Goal: Task Accomplishment & Management: Complete application form

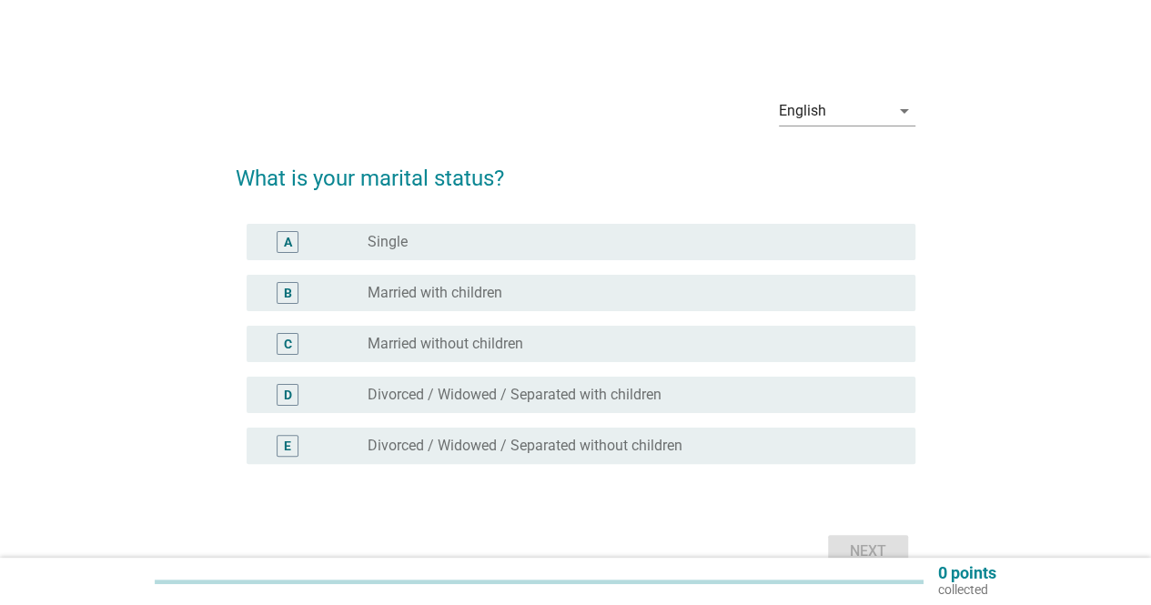
click at [535, 294] on div "radio_button_unchecked Married with children" at bounding box center [627, 293] width 519 height 18
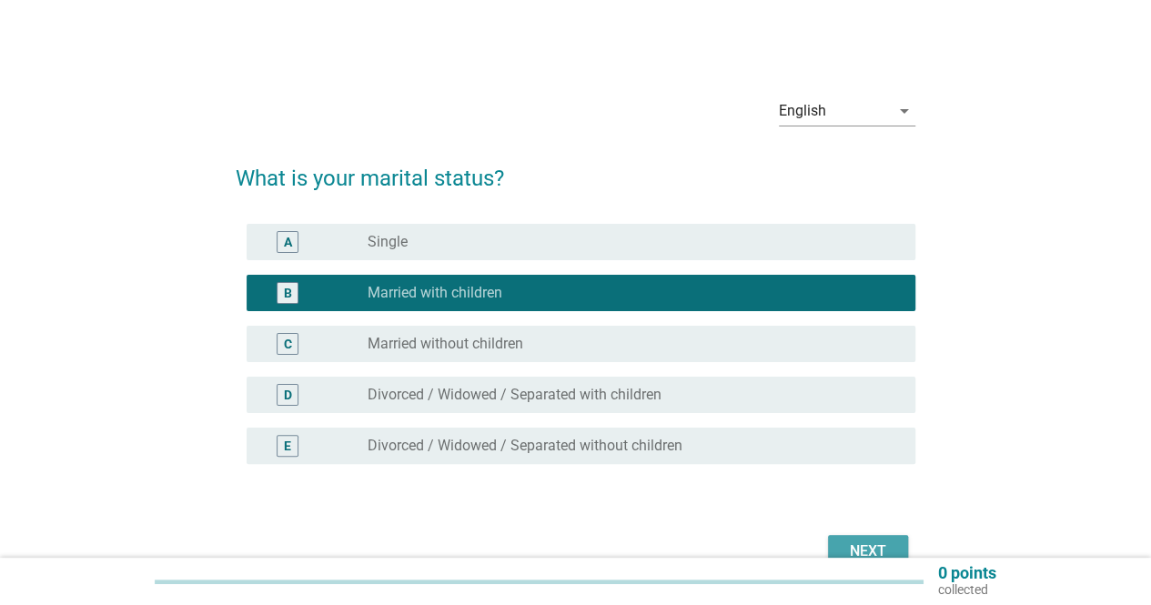
click at [873, 544] on div "Next" at bounding box center [867, 551] width 51 height 22
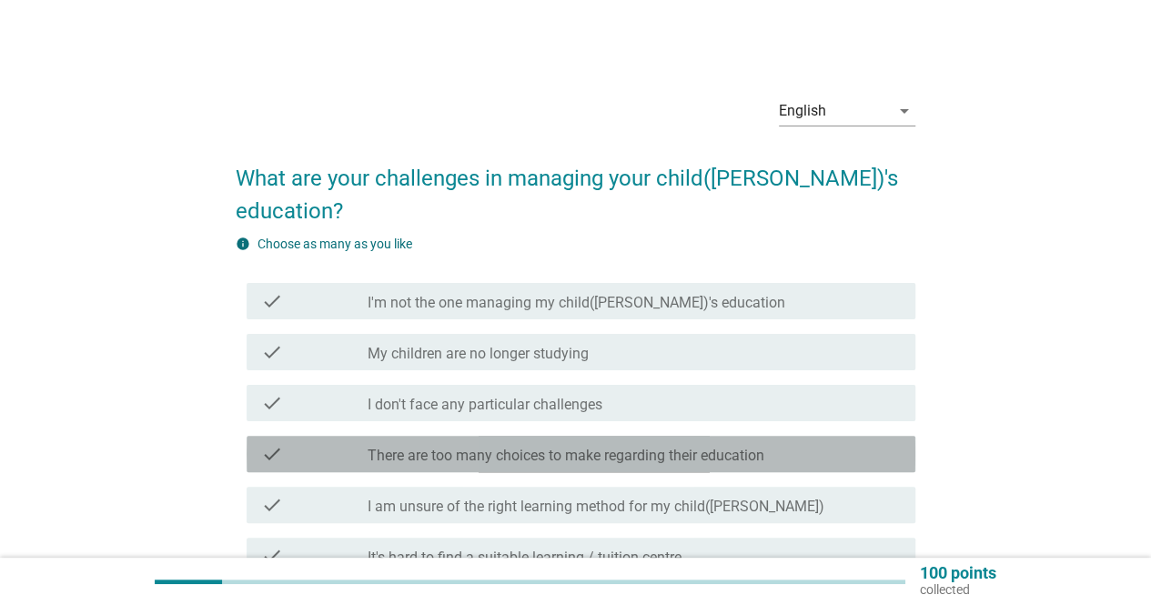
click at [673, 447] on label "There are too many choices to make regarding their education" at bounding box center [566, 456] width 397 height 18
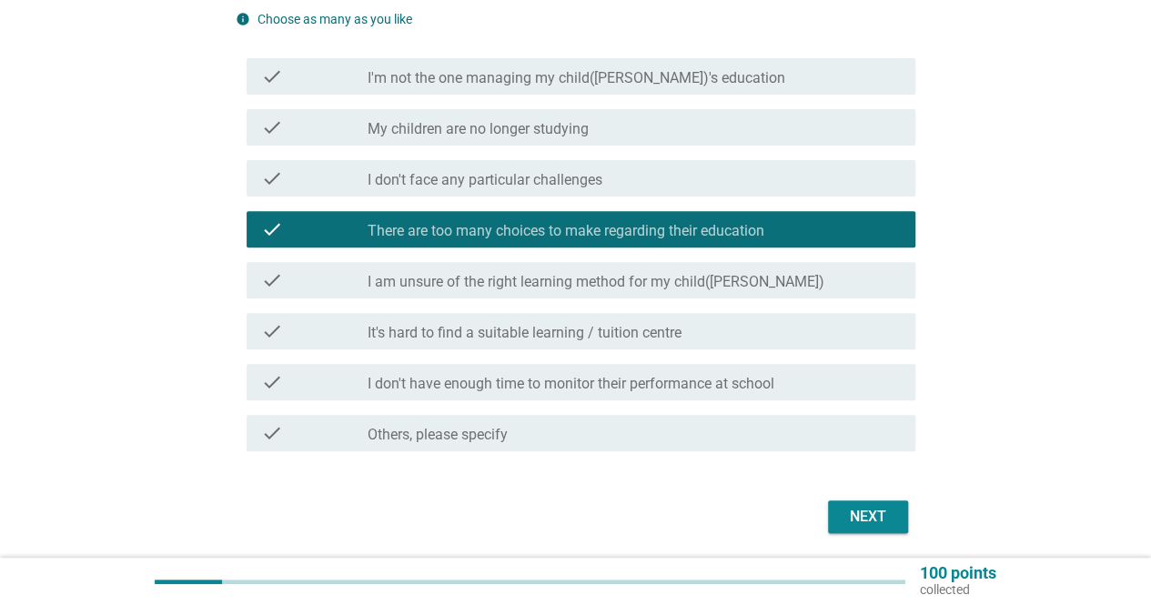
scroll to position [255, 0]
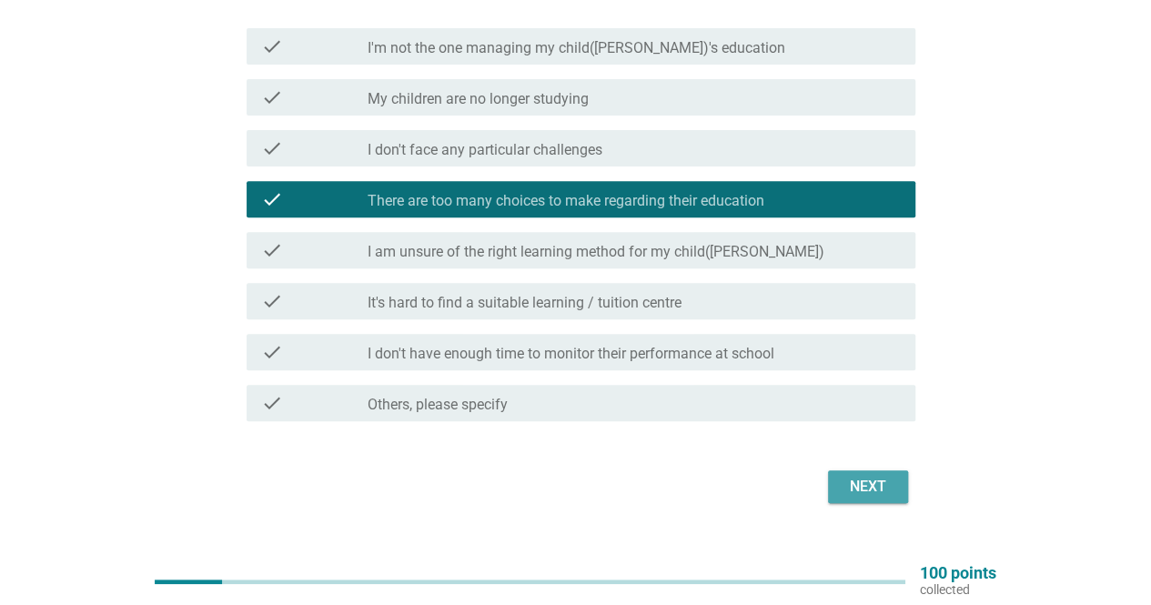
click at [870, 476] on div "Next" at bounding box center [867, 487] width 51 height 22
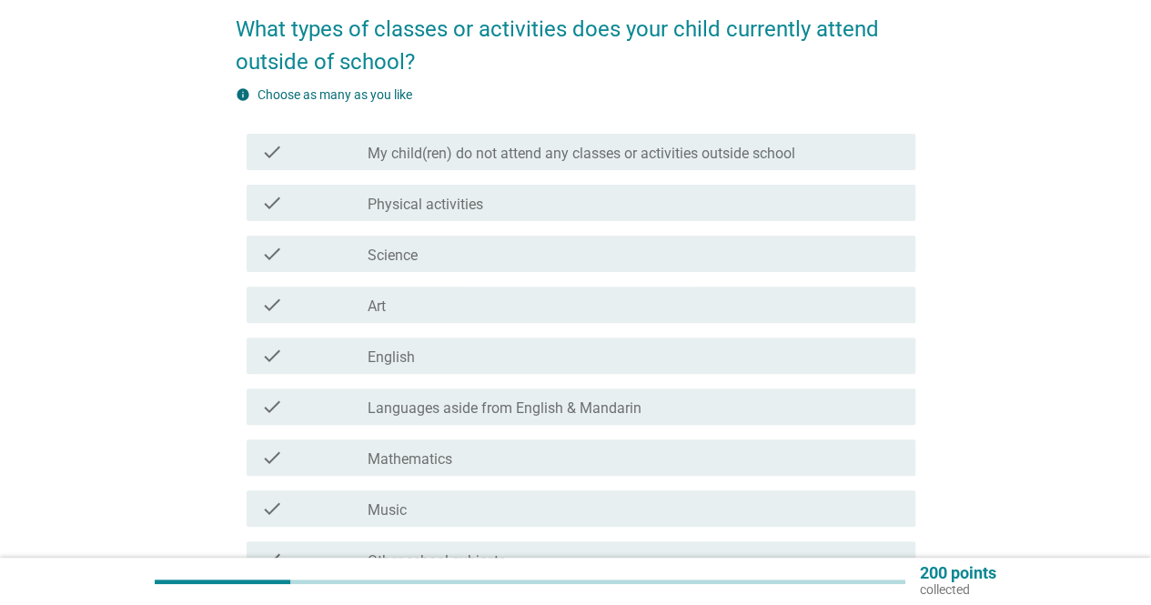
scroll to position [91, 0]
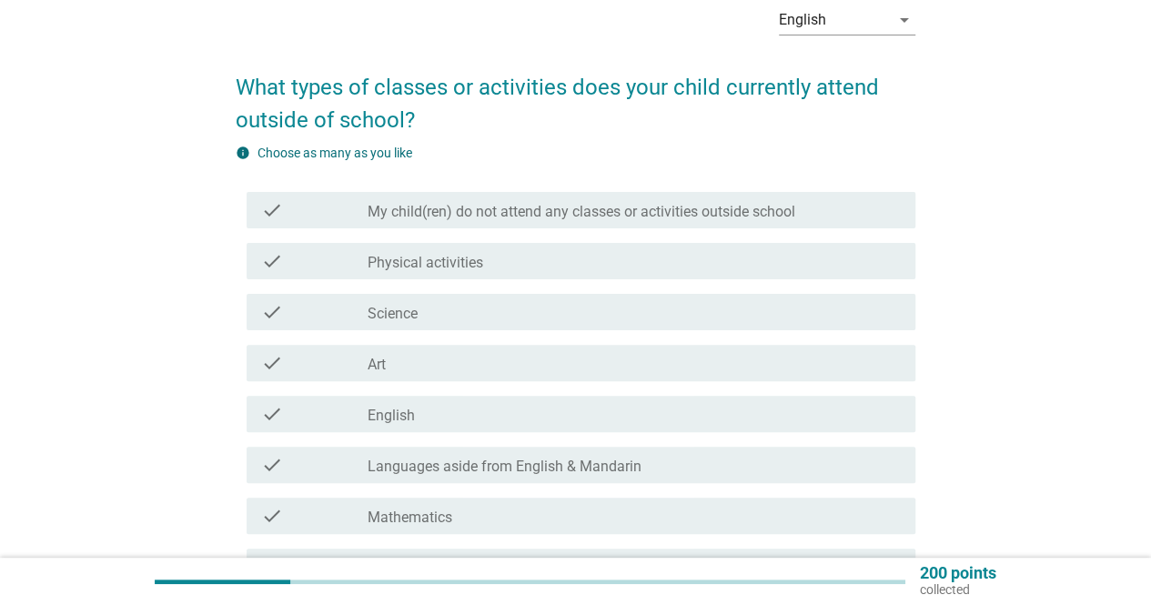
click at [509, 207] on label "My child(ren) do not attend any classes or activities outside school" at bounding box center [582, 212] width 428 height 18
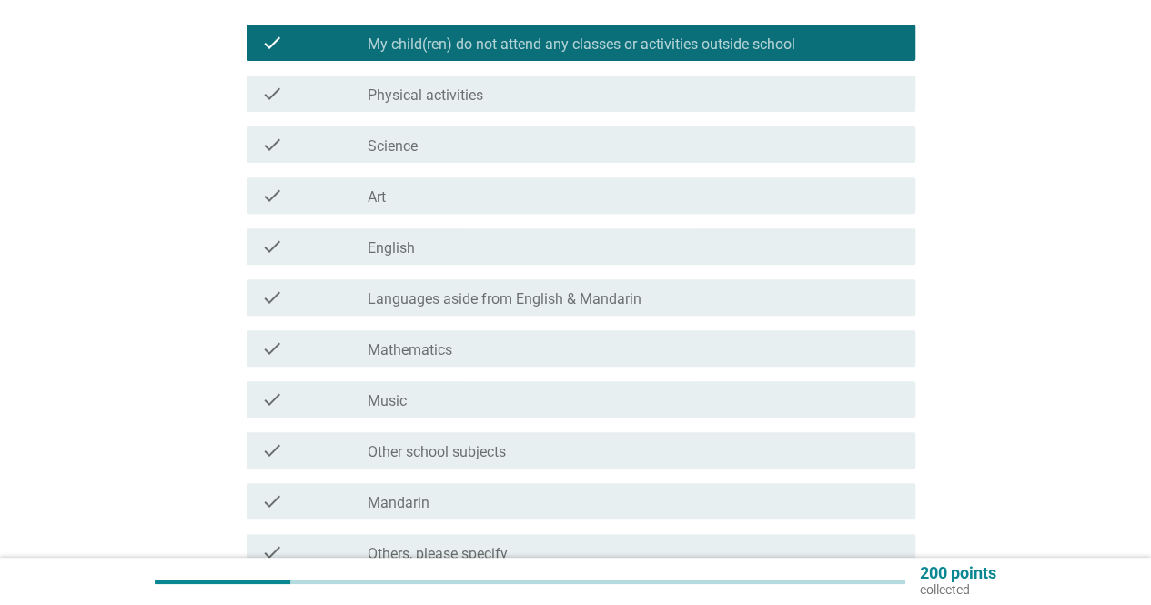
scroll to position [440, 0]
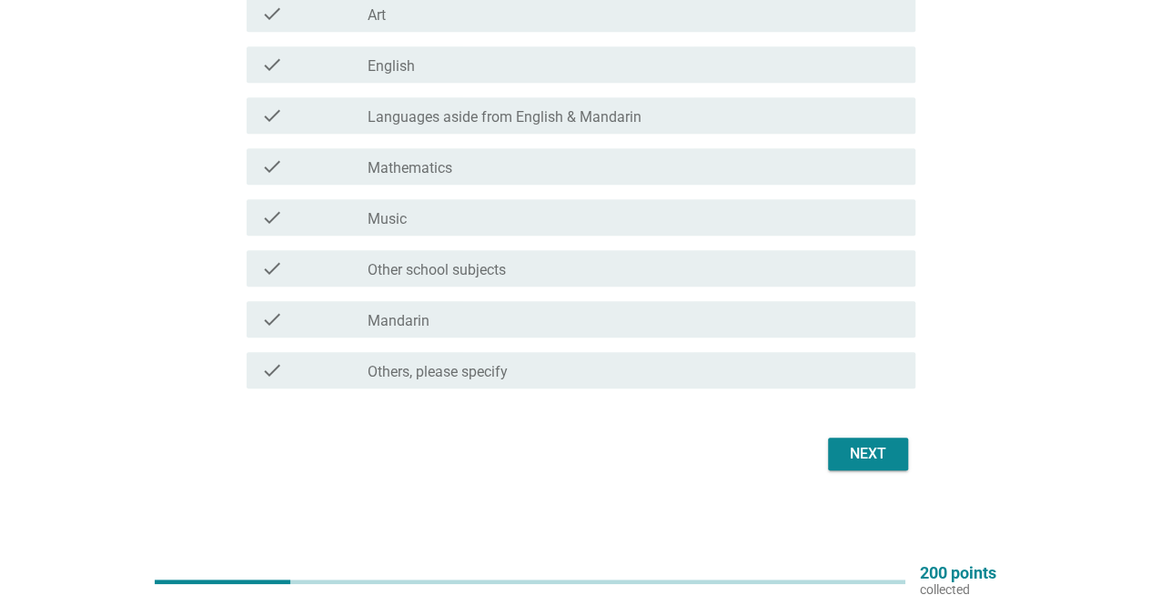
click at [883, 449] on div "Next" at bounding box center [867, 454] width 51 height 22
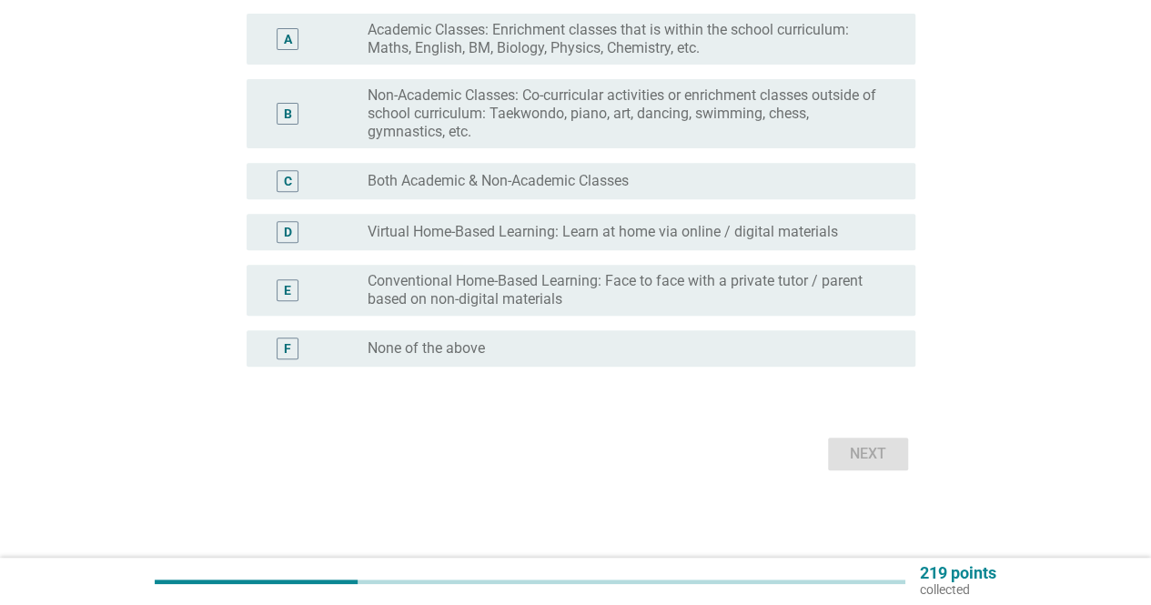
scroll to position [0, 0]
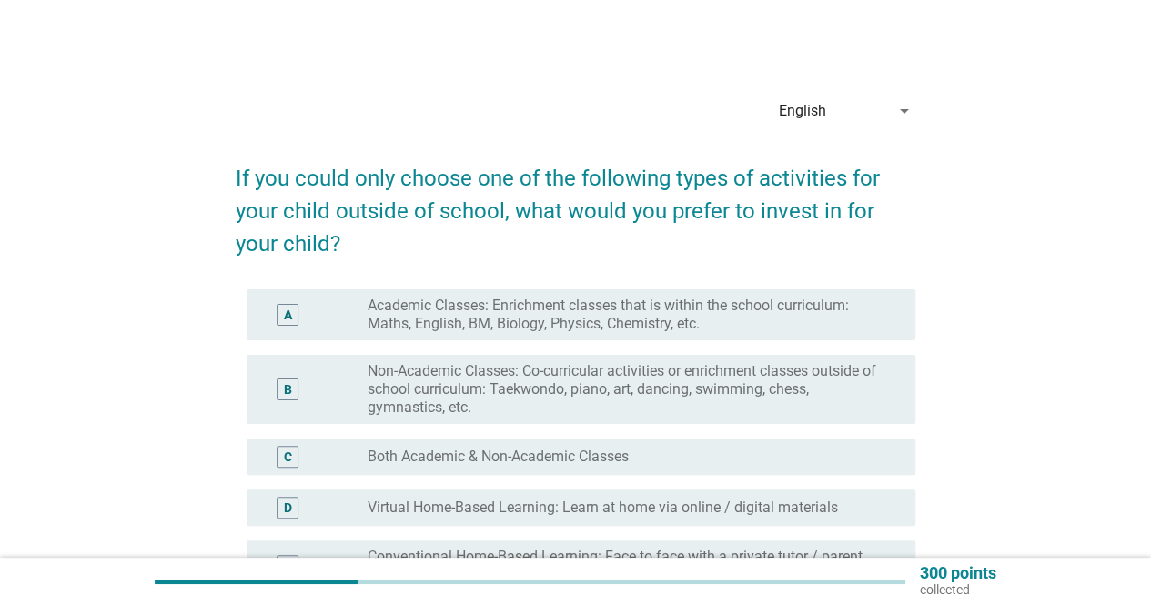
click at [713, 368] on label "Non-Academic Classes: Co-curricular activities or enrichment classes outside of…" at bounding box center [627, 389] width 519 height 55
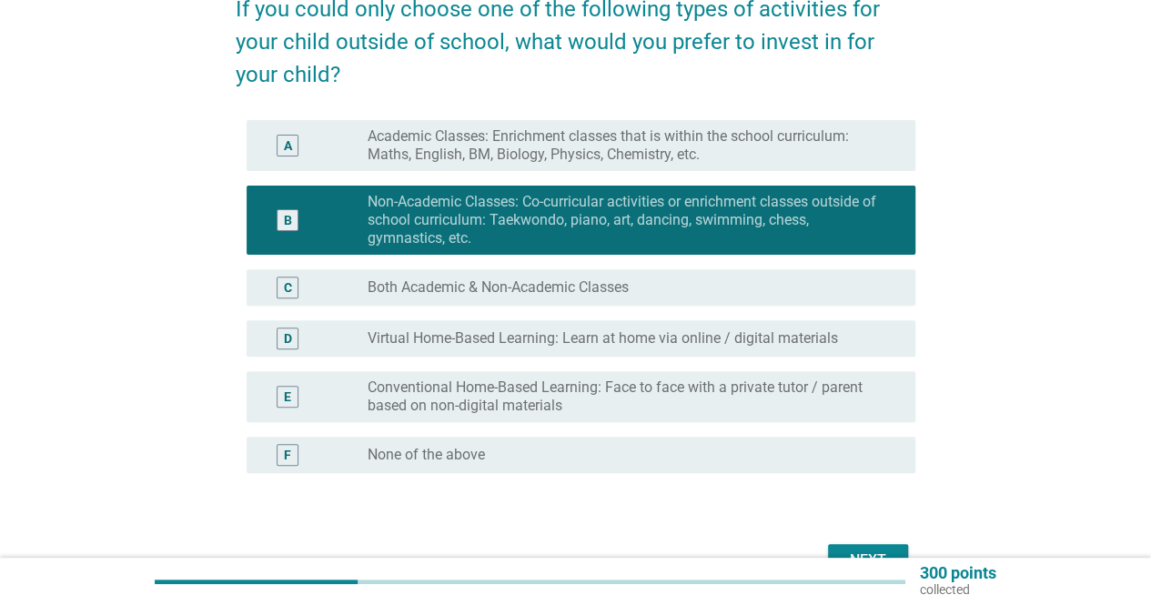
scroll to position [273, 0]
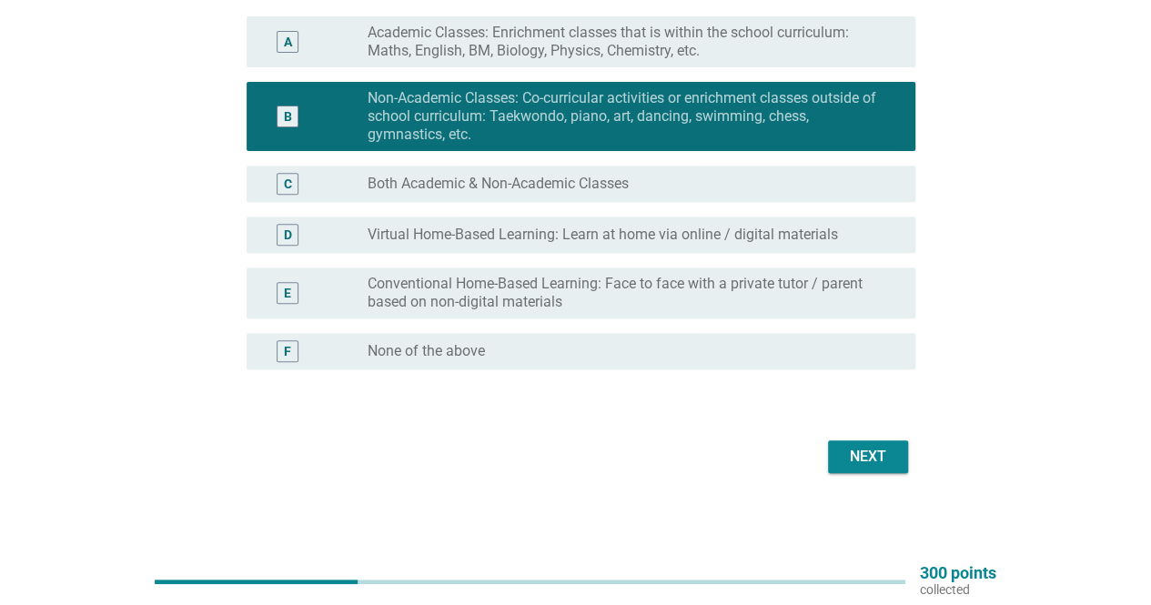
click at [898, 479] on div "English arrow_drop_down If you could only choose one of the following types of …" at bounding box center [575, 143] width 709 height 699
click at [882, 452] on div "Next" at bounding box center [867, 457] width 51 height 22
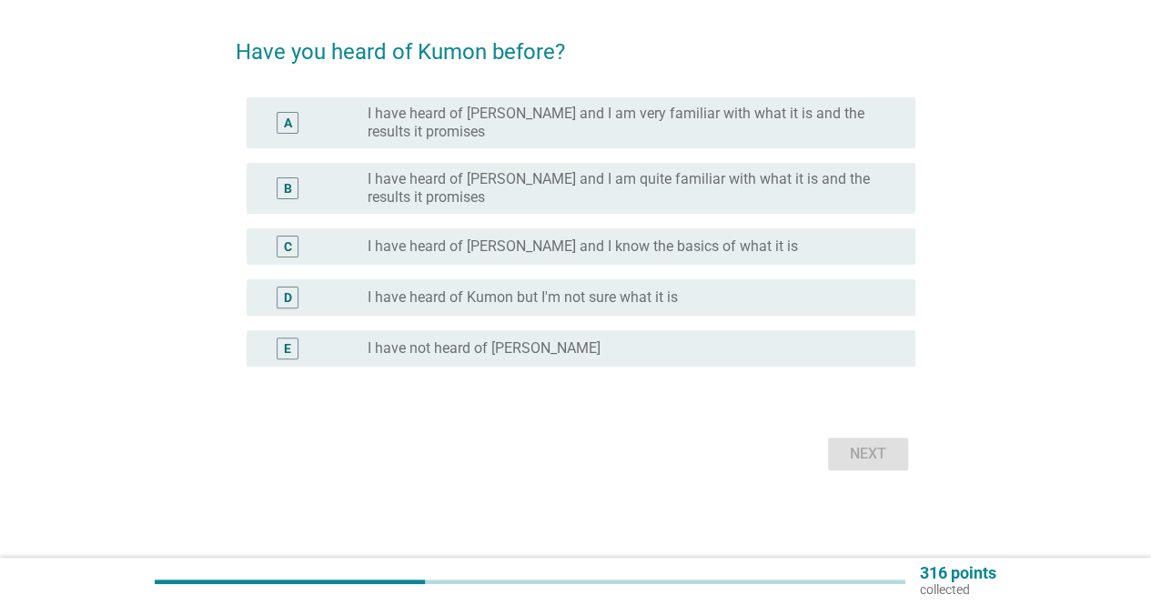
scroll to position [0, 0]
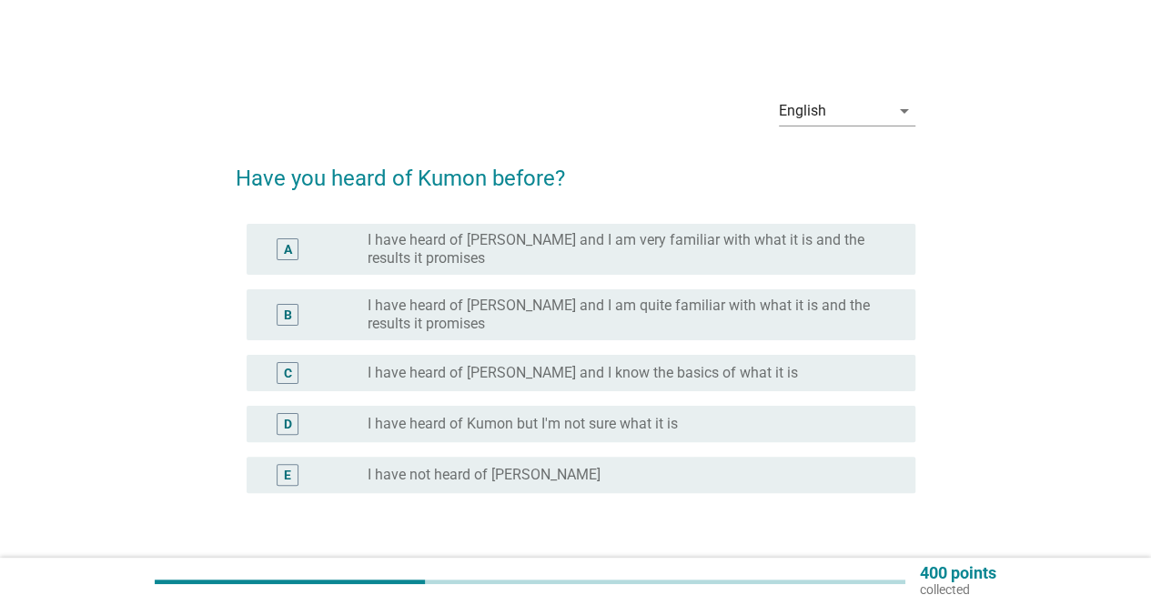
click at [706, 424] on div "radio_button_unchecked I have heard of Kumon but I'm not sure what it is" at bounding box center [627, 424] width 519 height 18
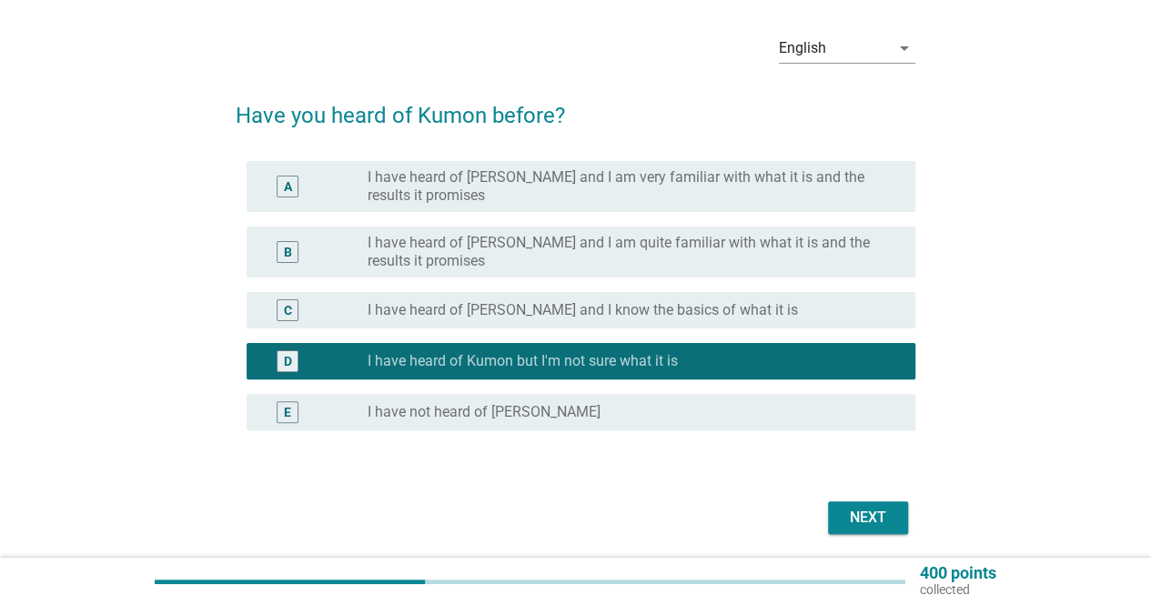
scroll to position [91, 0]
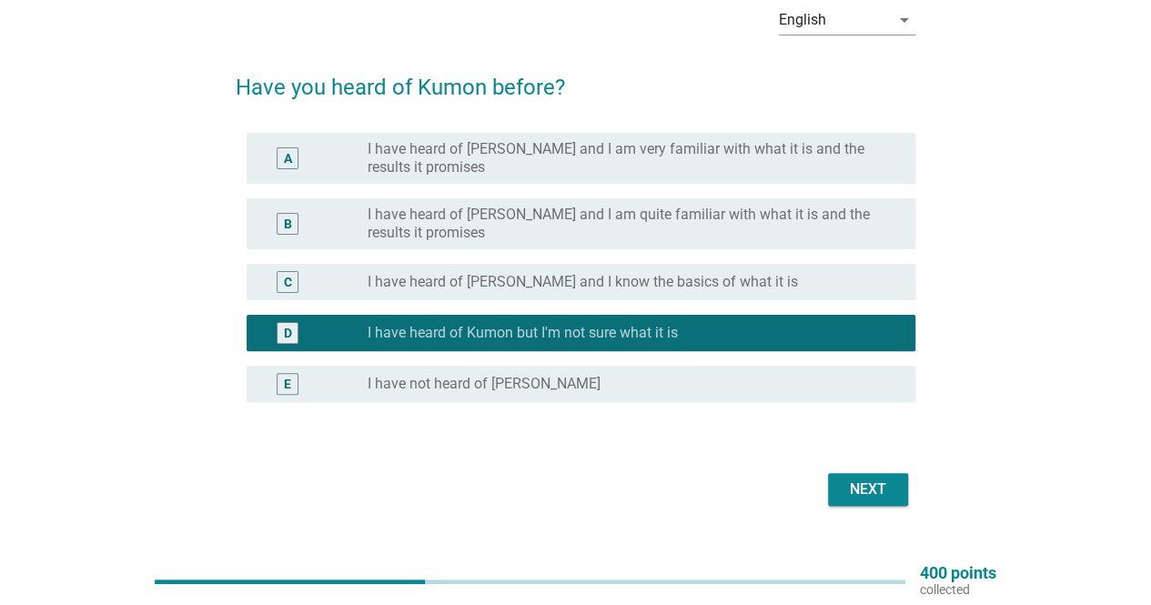
click at [866, 485] on div "Next" at bounding box center [867, 490] width 51 height 22
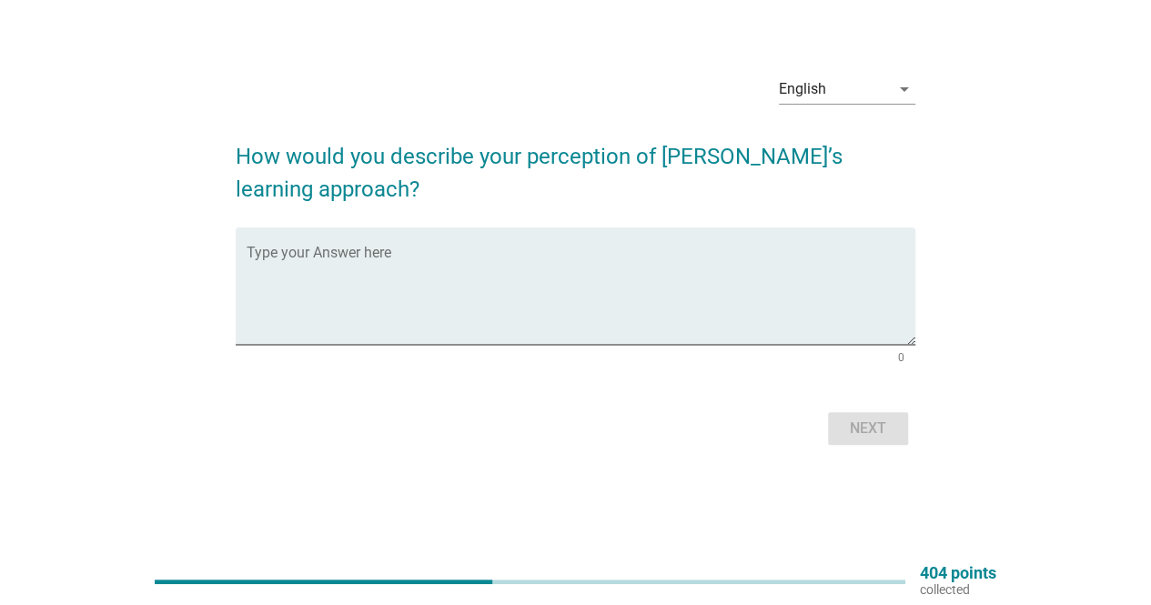
scroll to position [0, 0]
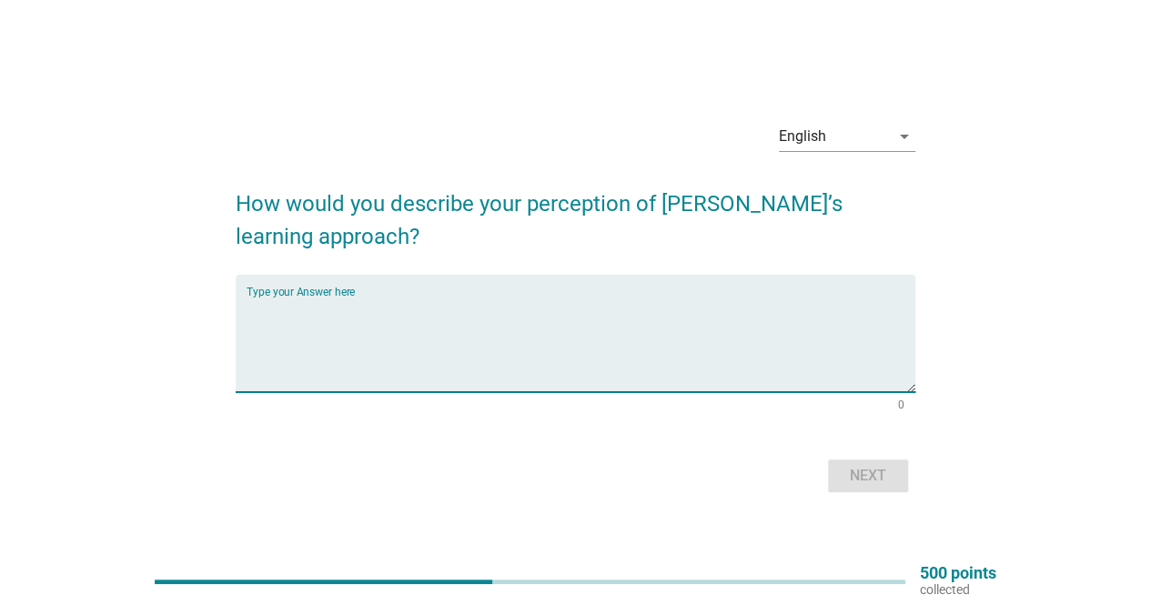
click at [642, 348] on textarea "Type your Answer here" at bounding box center [581, 345] width 669 height 96
type textarea "Not sure"
click at [848, 480] on div "Next" at bounding box center [867, 476] width 51 height 22
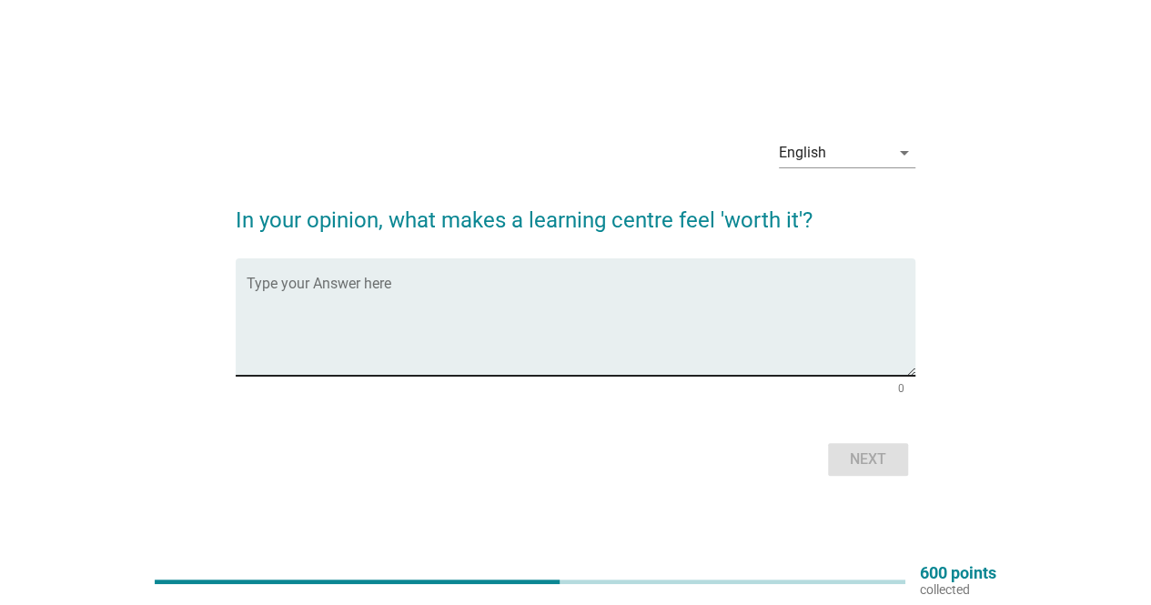
click at [699, 308] on textarea "Type your Answer here" at bounding box center [581, 328] width 669 height 96
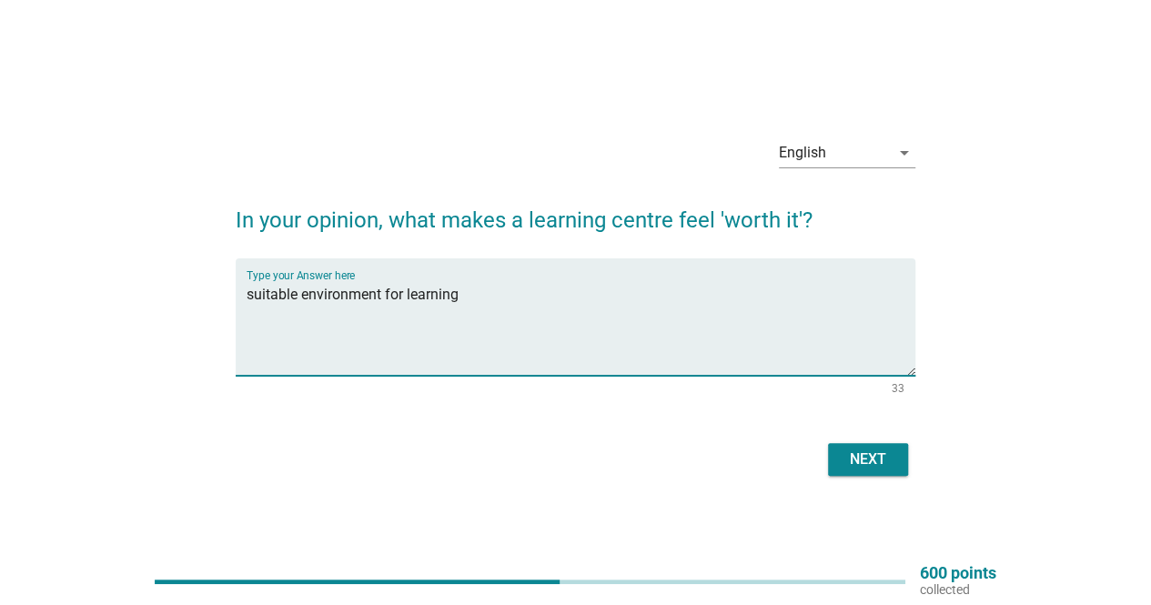
type textarea "suitable environment for learning"
click at [882, 450] on div "Next" at bounding box center [867, 460] width 51 height 22
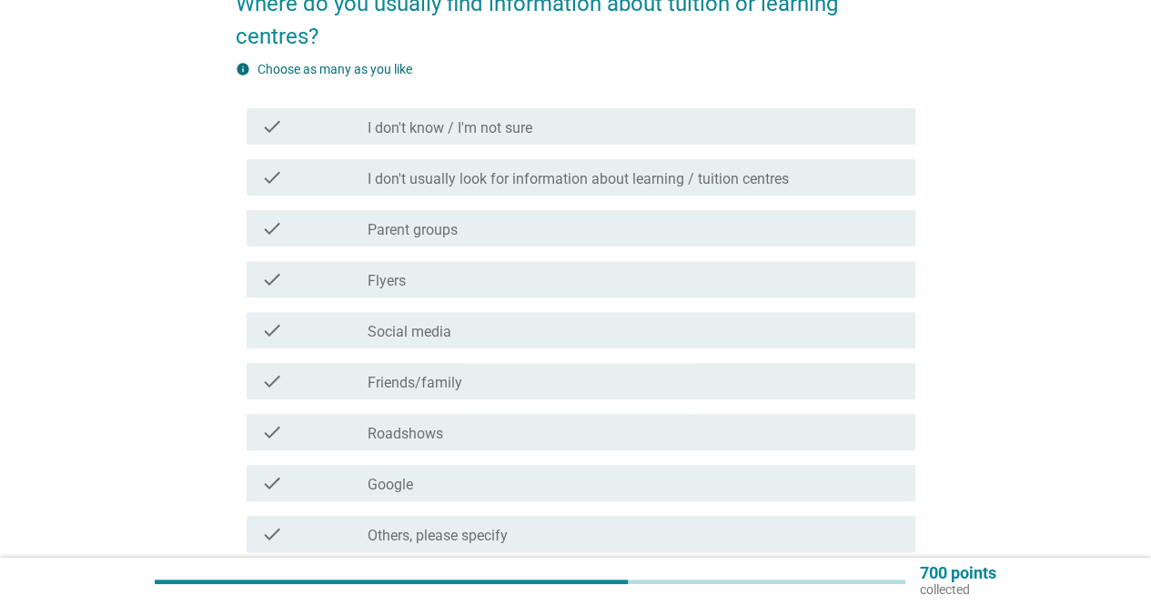
scroll to position [182, 0]
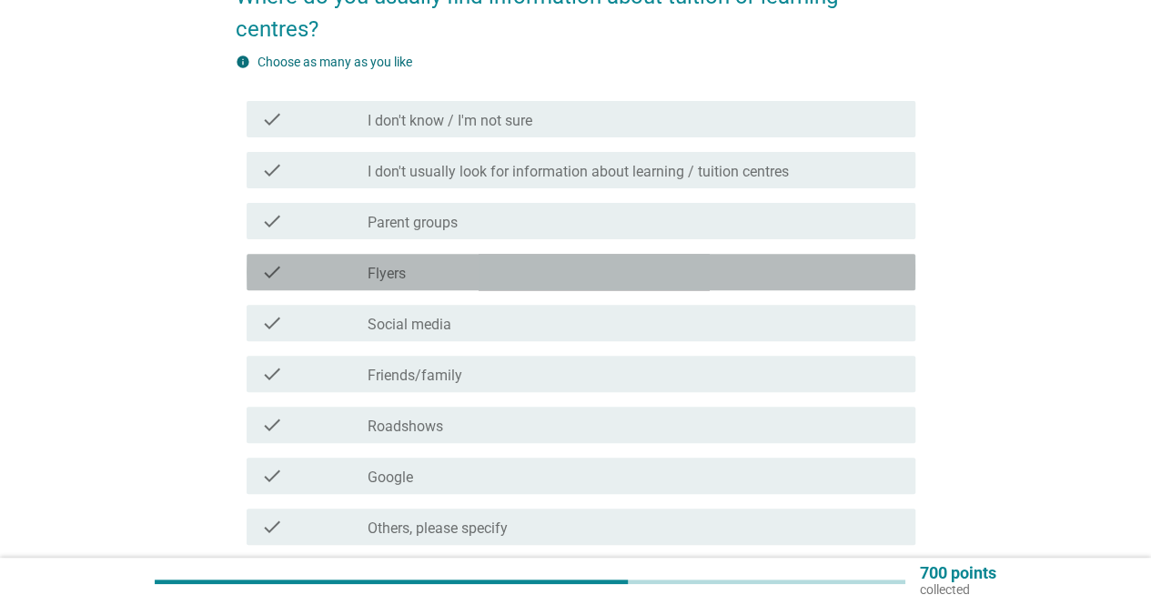
click at [460, 271] on div "check_box_outline_blank Flyers" at bounding box center [634, 272] width 533 height 22
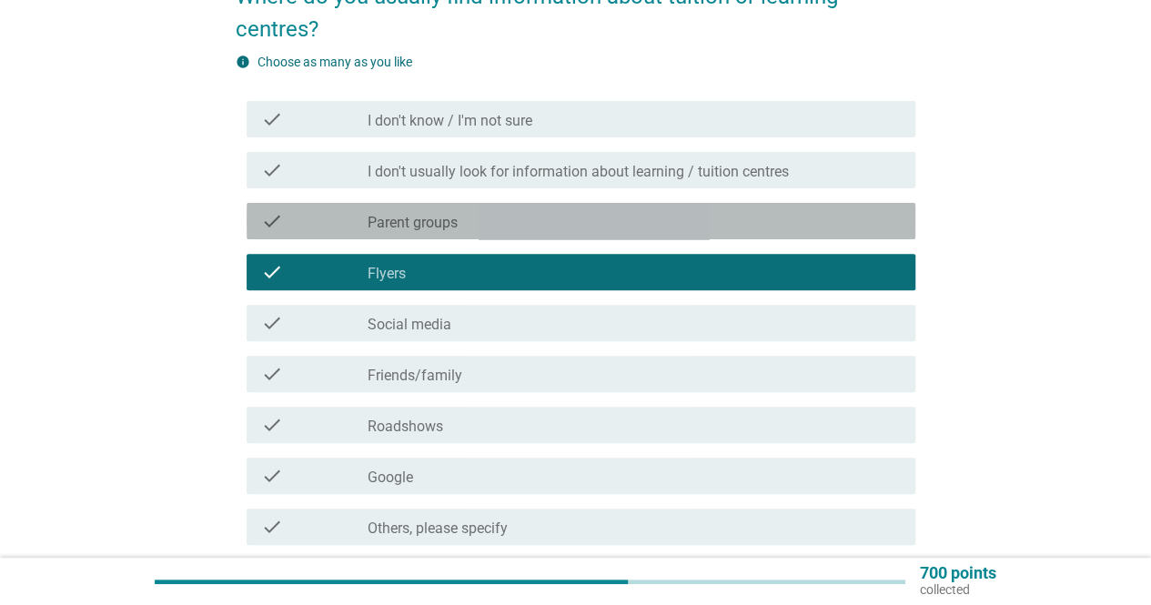
click at [476, 225] on div "check_box_outline_blank Parent groups" at bounding box center [634, 221] width 533 height 22
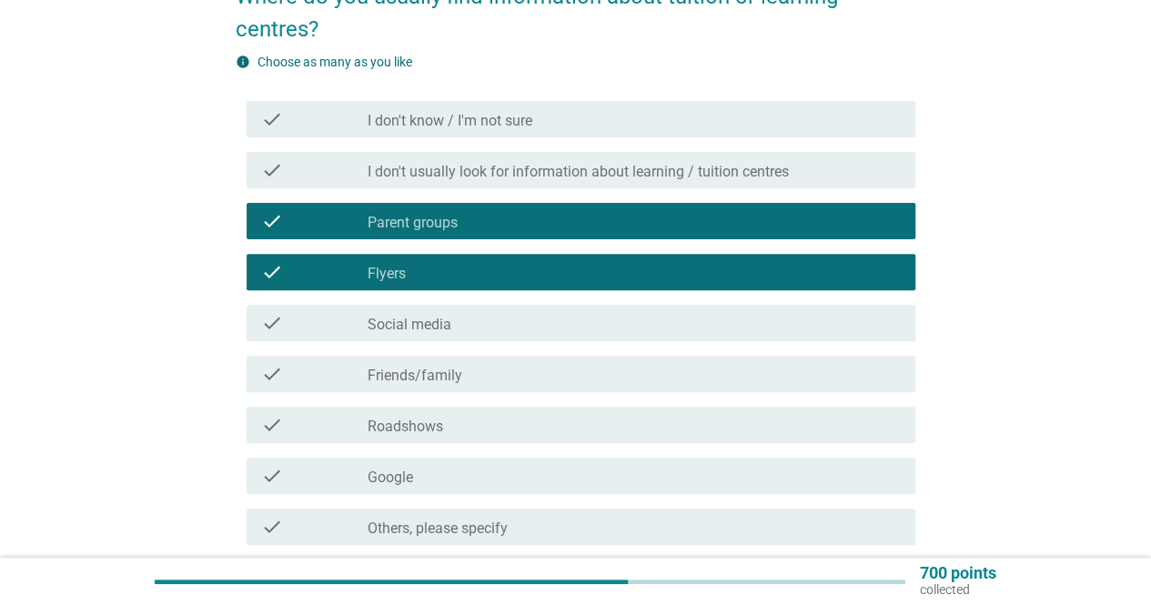
click at [516, 326] on div "check_box_outline_blank Social media" at bounding box center [634, 323] width 533 height 22
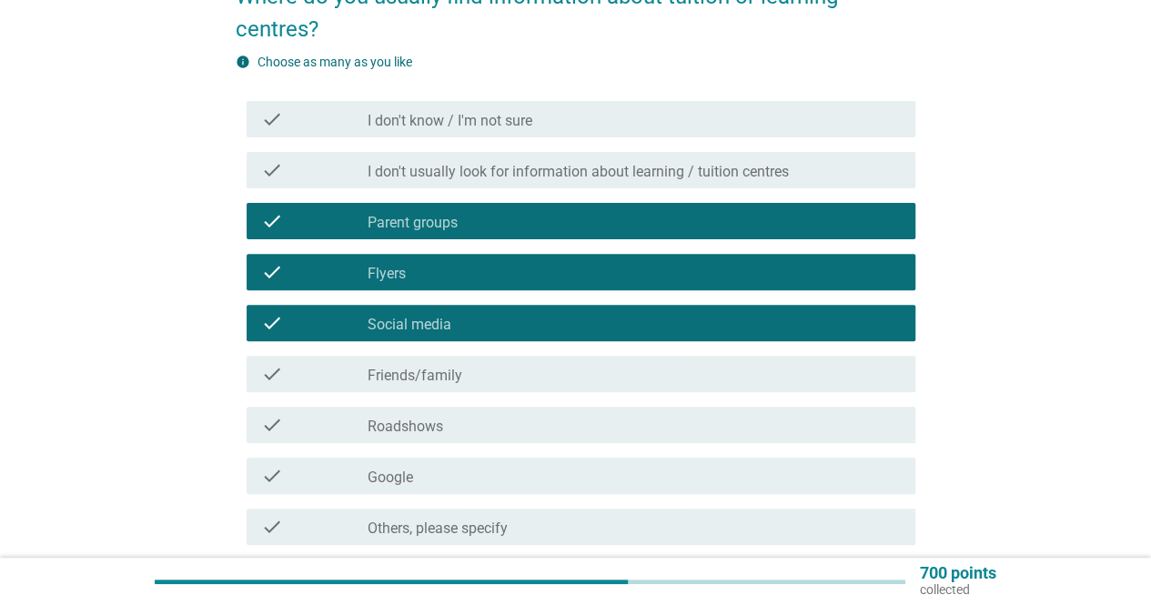
click at [546, 366] on div "check_box_outline_blank Friends/family" at bounding box center [634, 374] width 533 height 22
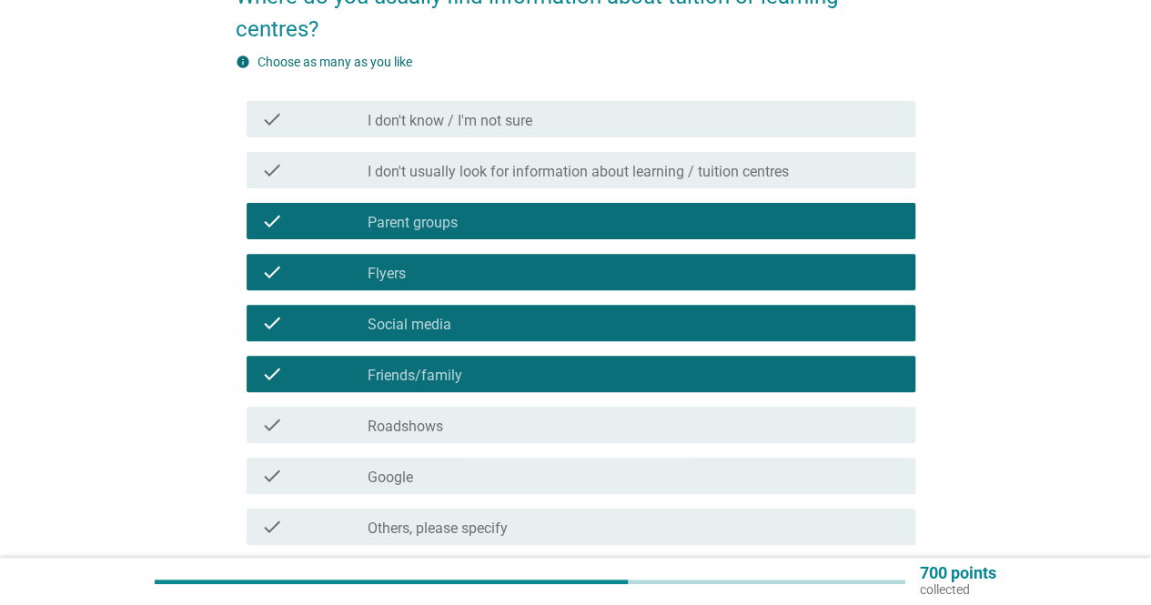
click at [553, 416] on div "check_box_outline_blank Roadshows" at bounding box center [634, 425] width 533 height 22
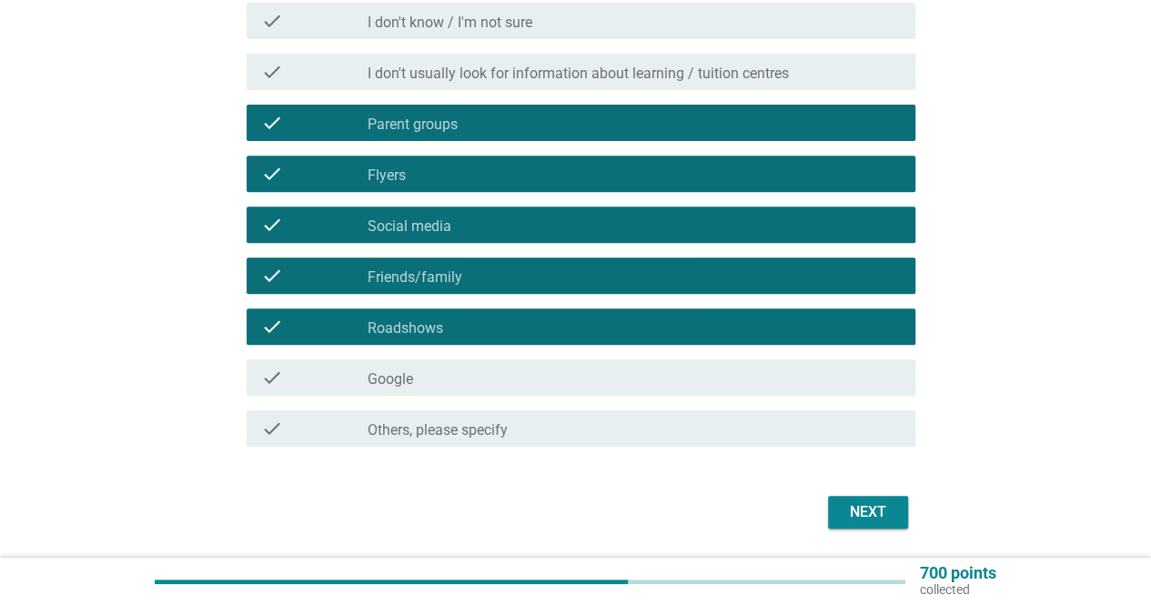
scroll to position [338, 0]
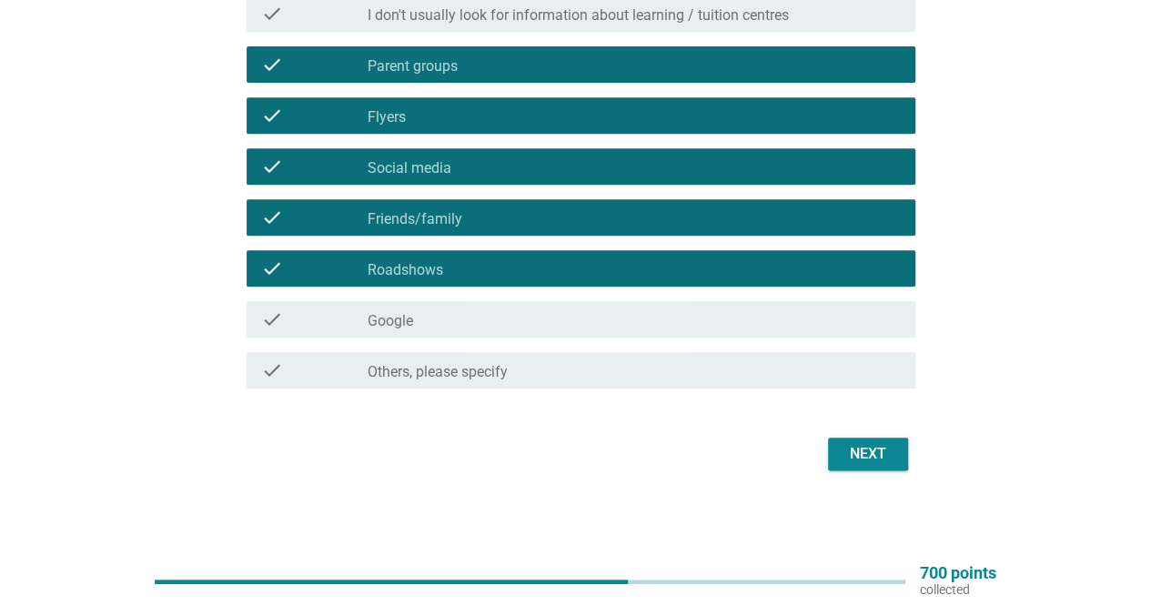
click at [862, 459] on div "Next" at bounding box center [867, 454] width 51 height 22
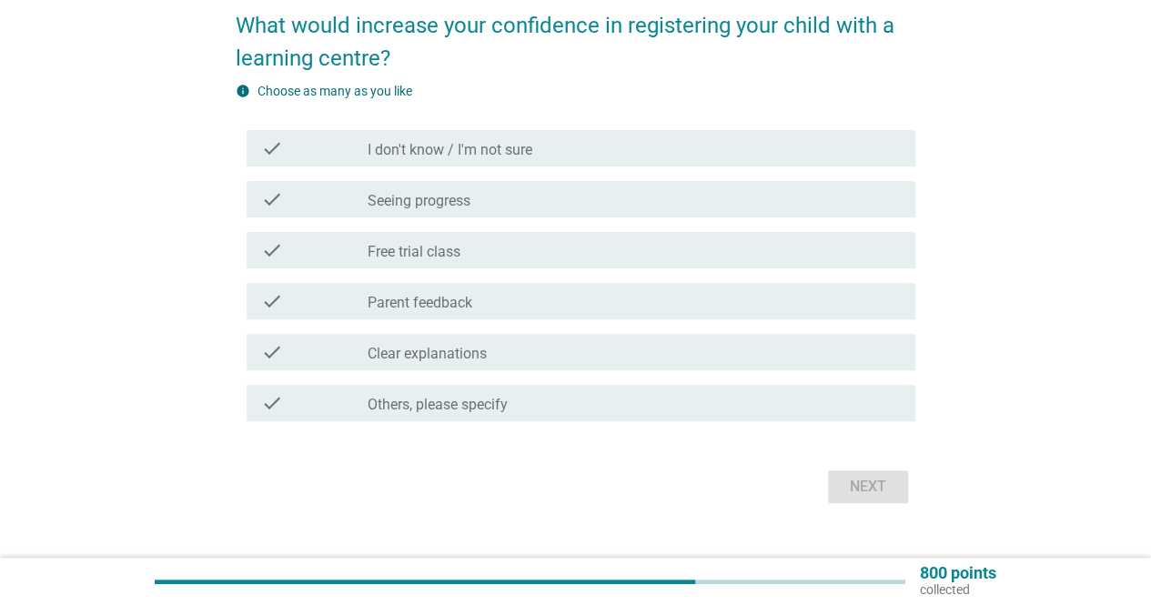
scroll to position [182, 0]
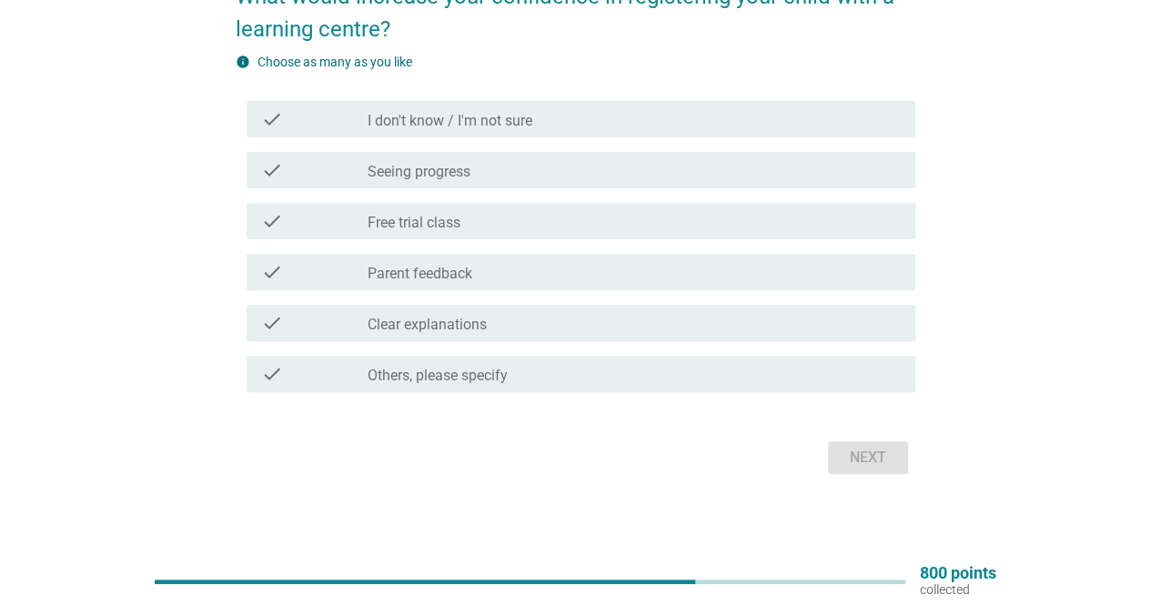
click at [515, 267] on div "check_box_outline_blank Parent feedback" at bounding box center [634, 272] width 533 height 22
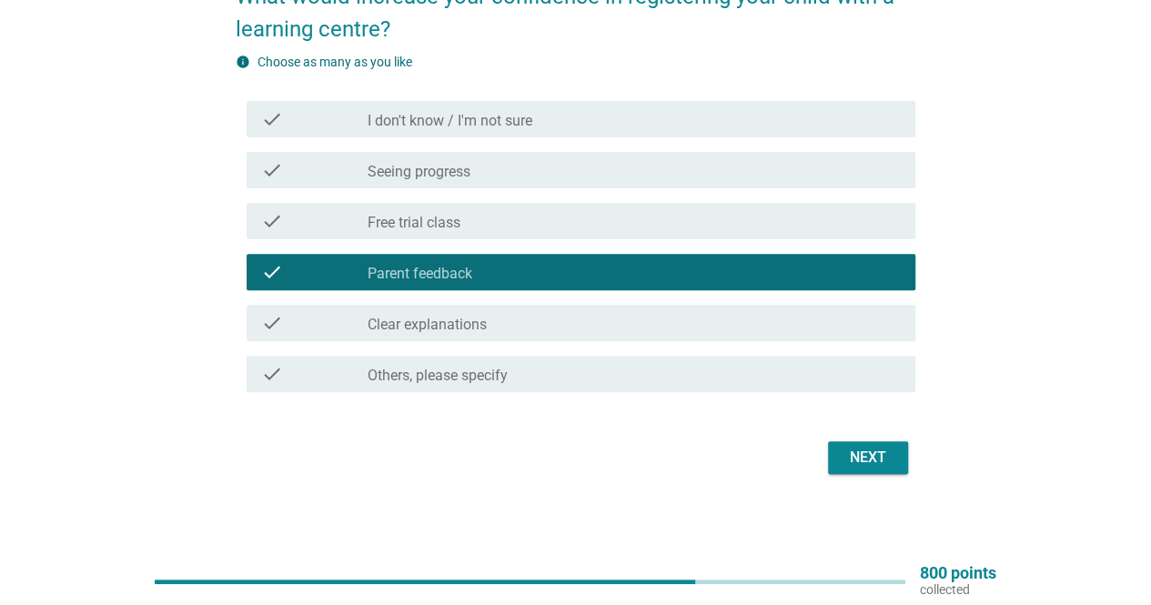
click at [519, 312] on div "check_box_outline_blank Clear explanations" at bounding box center [634, 323] width 533 height 22
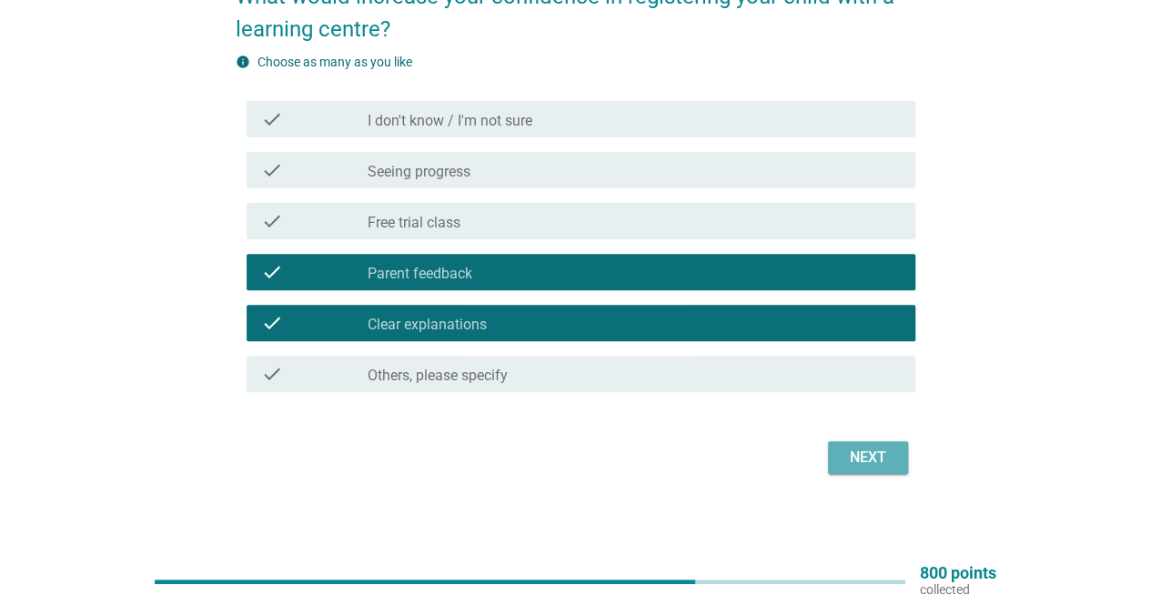
click at [873, 469] on button "Next" at bounding box center [868, 457] width 80 height 33
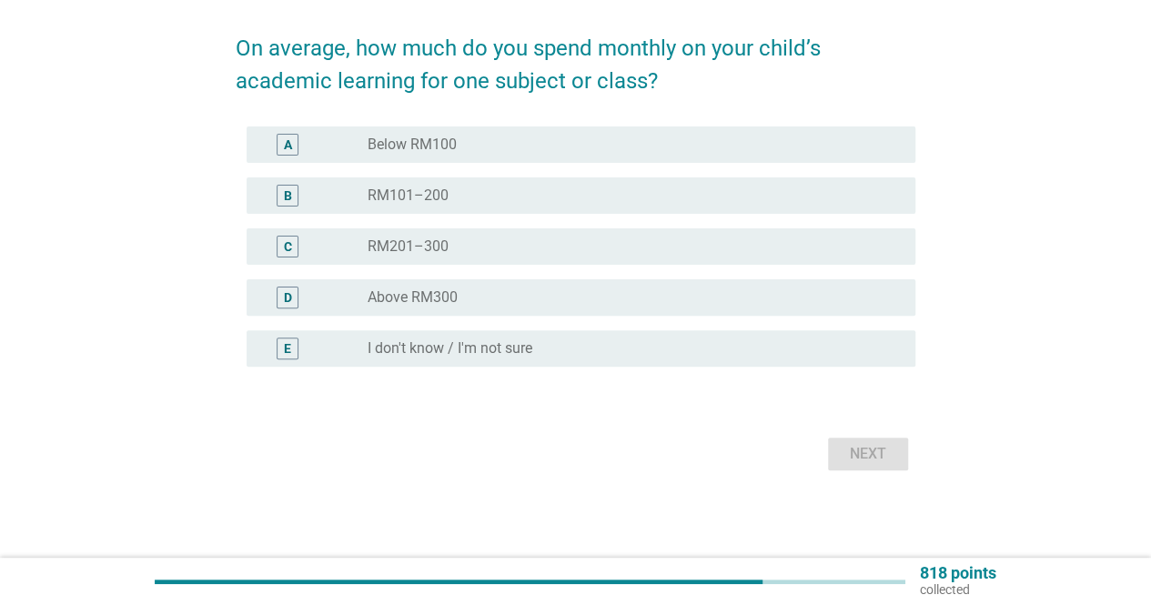
scroll to position [0, 0]
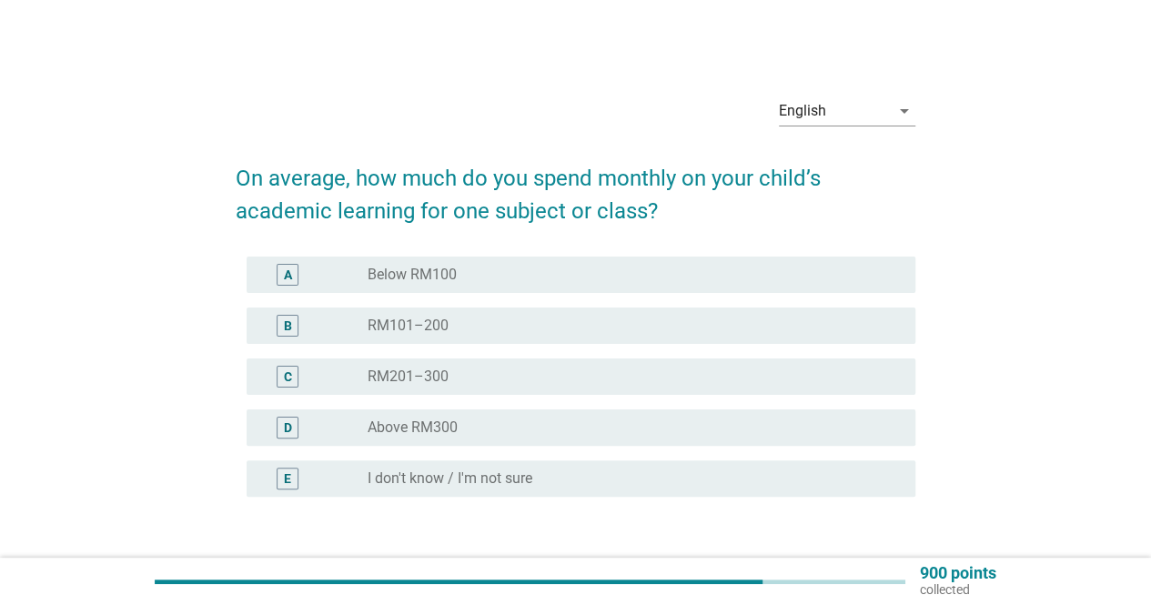
click at [505, 336] on div "radio_button_unchecked RM101–200" at bounding box center [634, 326] width 533 height 22
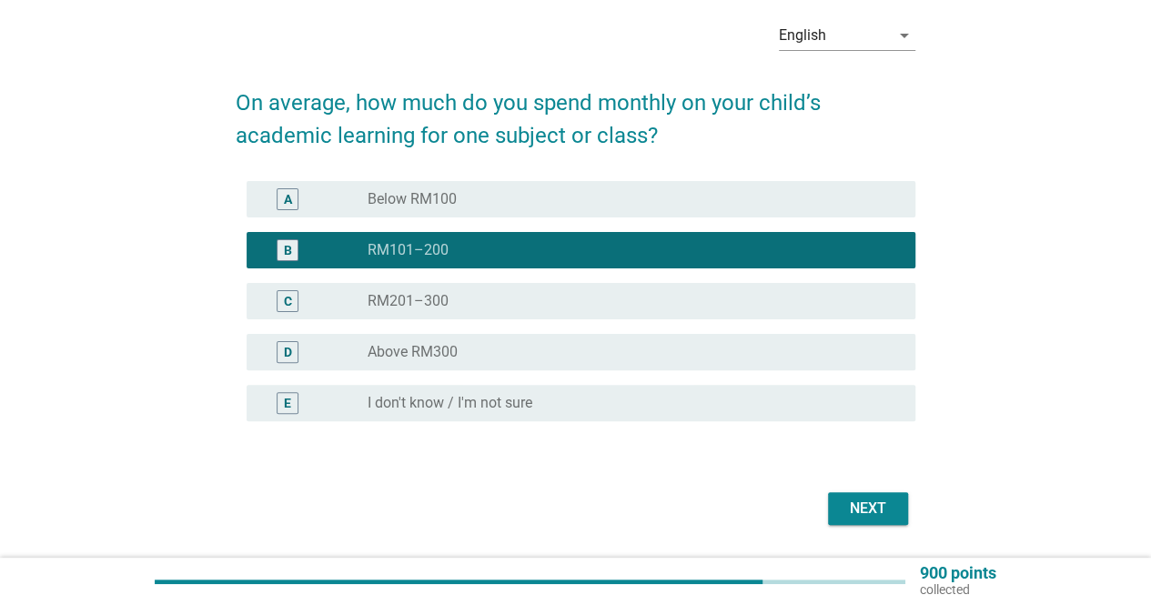
scroll to position [129, 0]
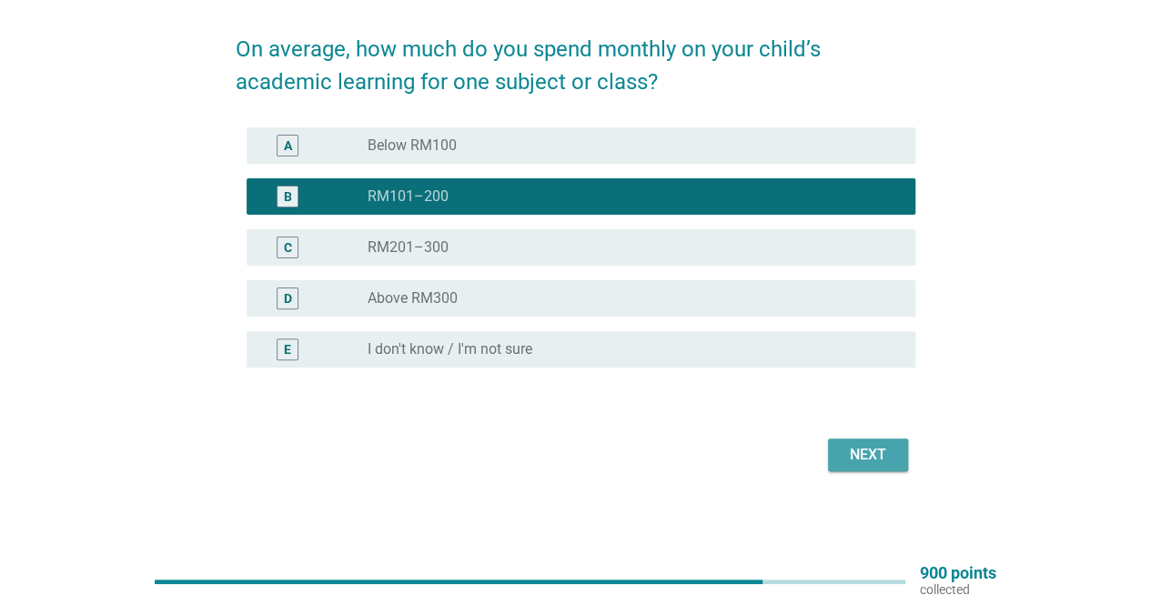
click at [846, 442] on button "Next" at bounding box center [868, 455] width 80 height 33
